Goal: Task Accomplishment & Management: Manage account settings

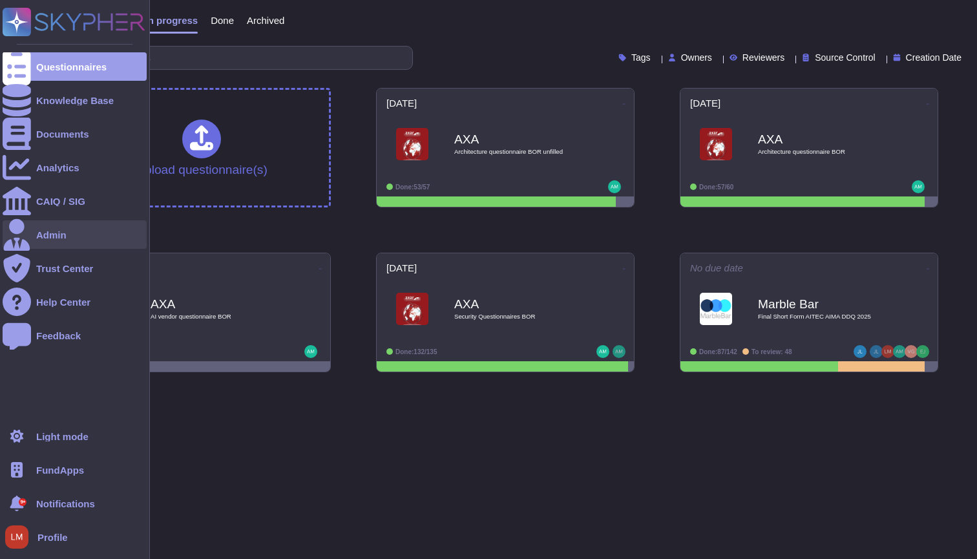
click at [27, 228] on div at bounding box center [17, 234] width 28 height 28
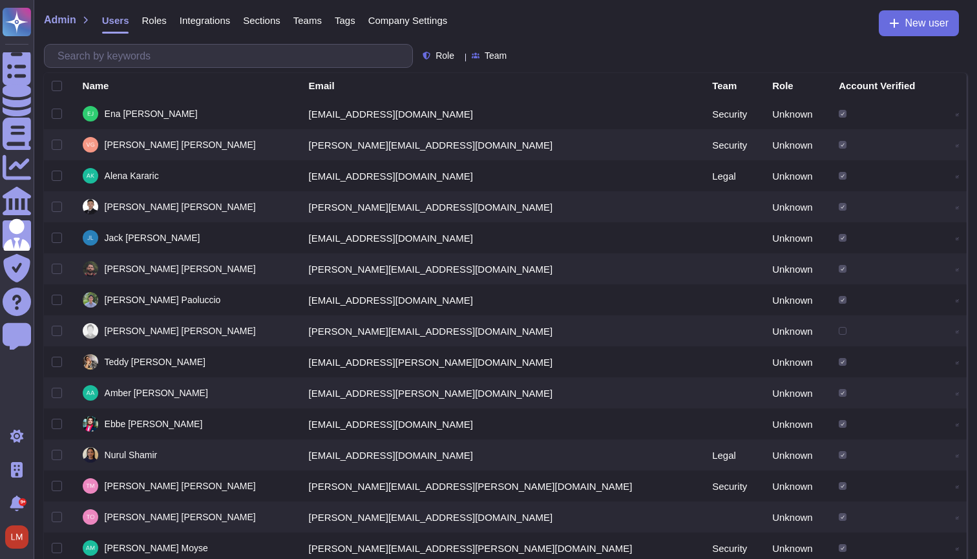
click at [415, 10] on div "Admin Users Roles Integrations Sections Teams Tags Company Settings New user Ro…" at bounding box center [506, 35] width 944 height 70
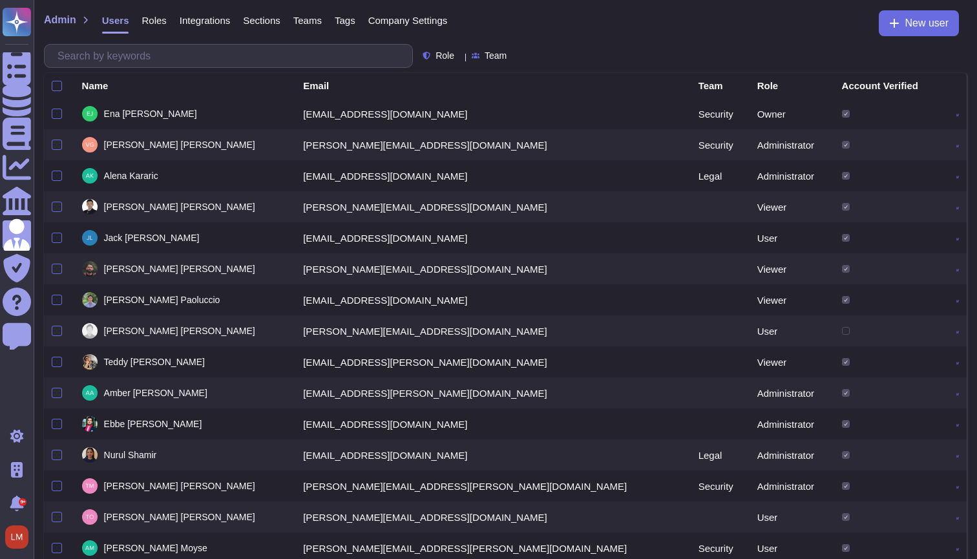
click at [421, 19] on span "Company Settings" at bounding box center [408, 21] width 80 height 10
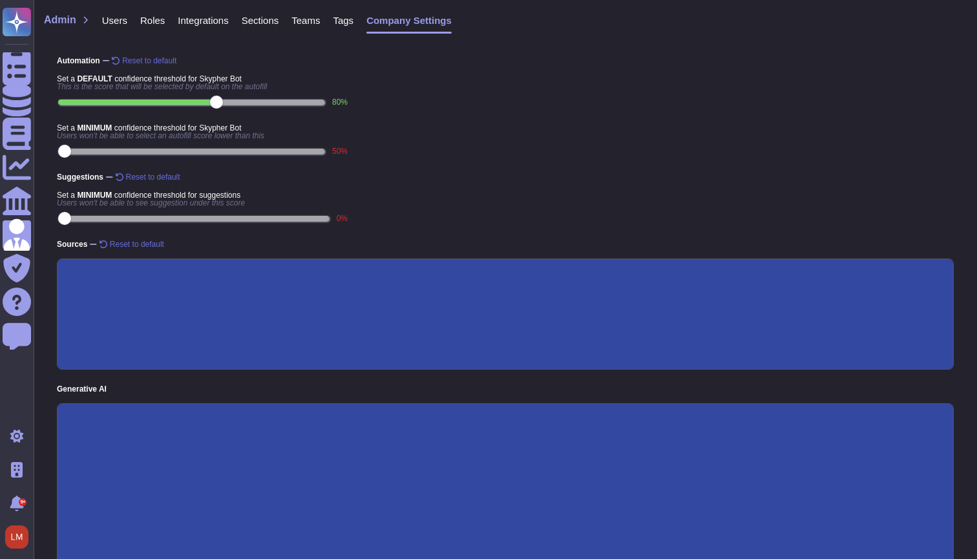
type textarea "Provide a precise and detailed response, including all relevant information."
